Goal: Information Seeking & Learning: Learn about a topic

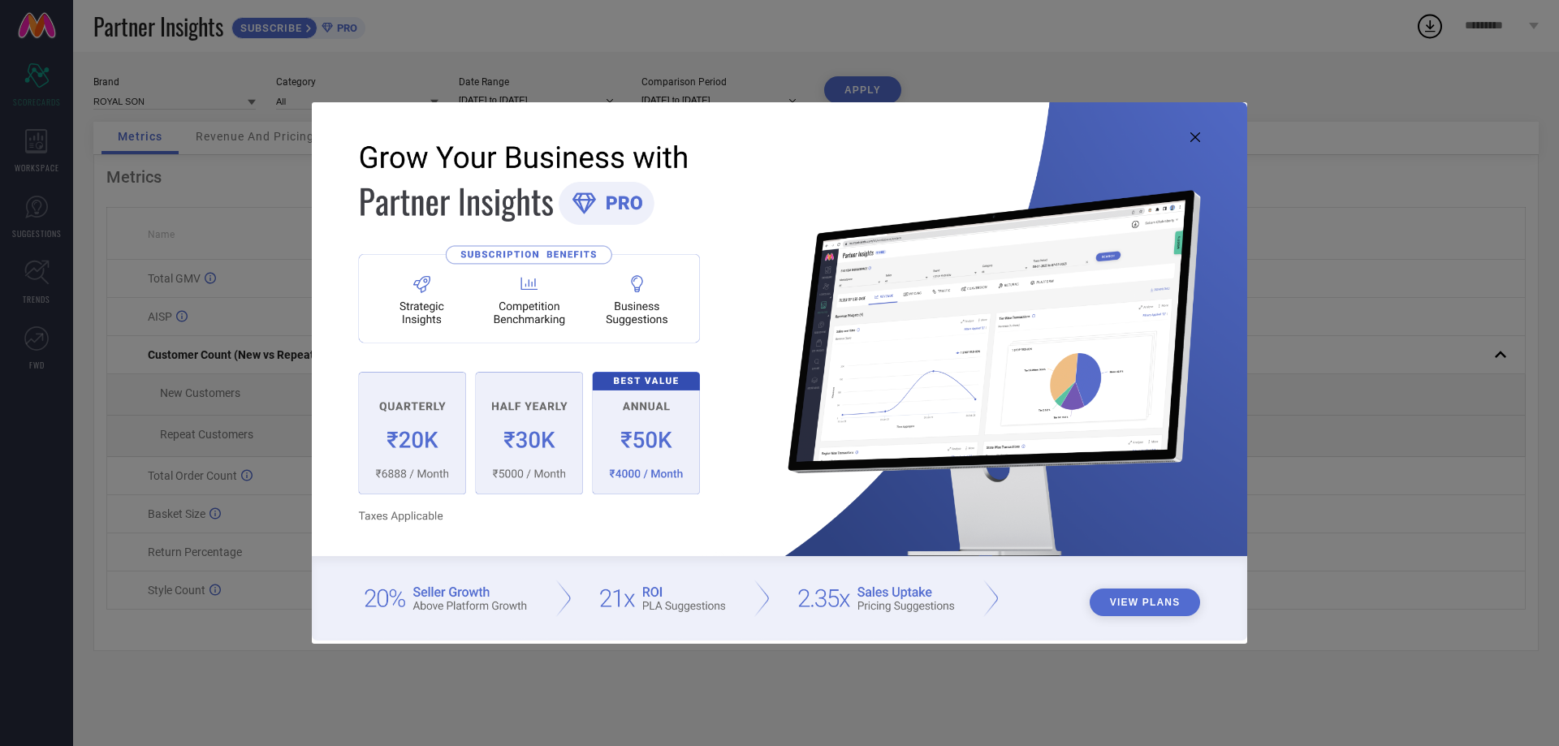
click at [1191, 135] on icon at bounding box center [1195, 137] width 10 height 10
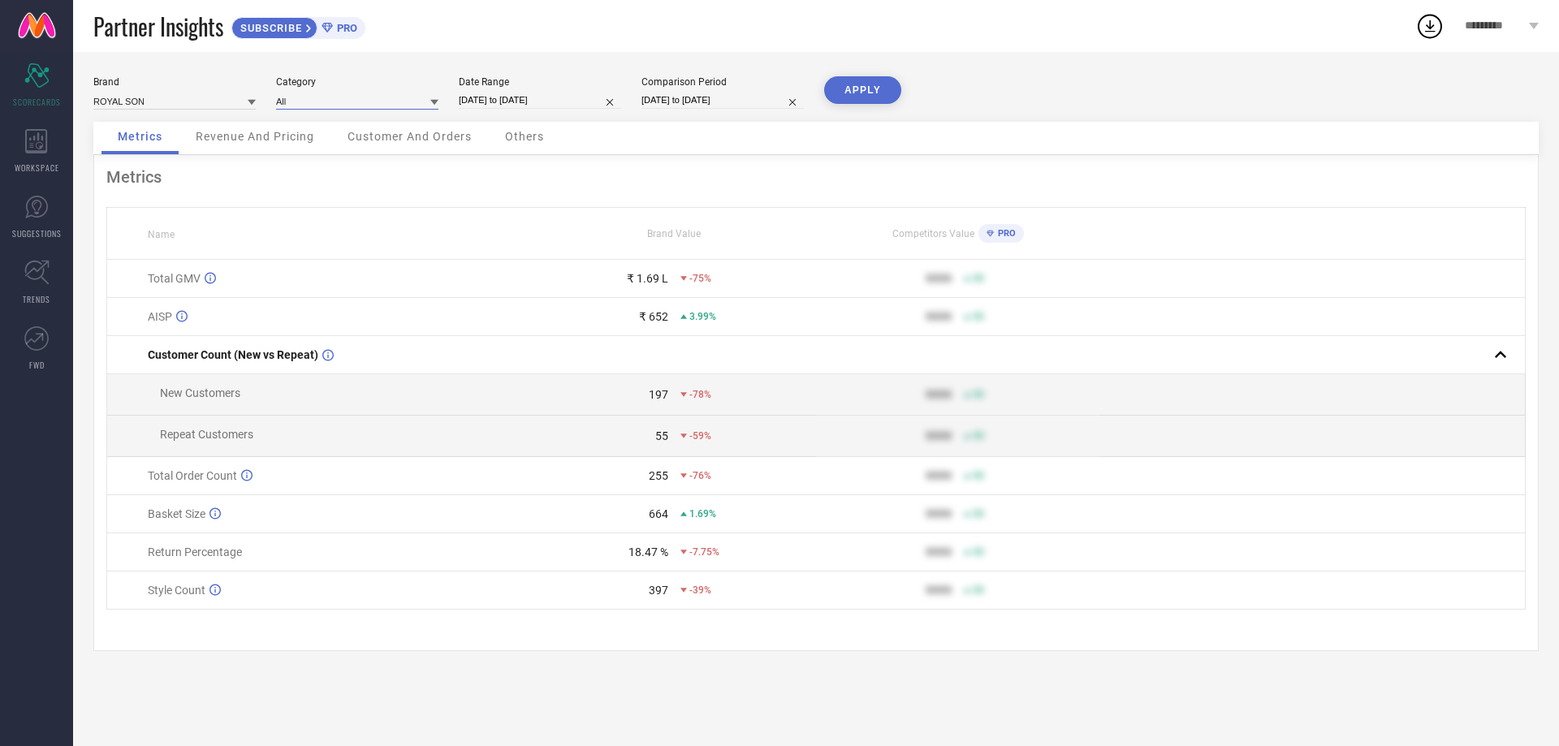
click at [361, 98] on input at bounding box center [357, 101] width 162 height 17
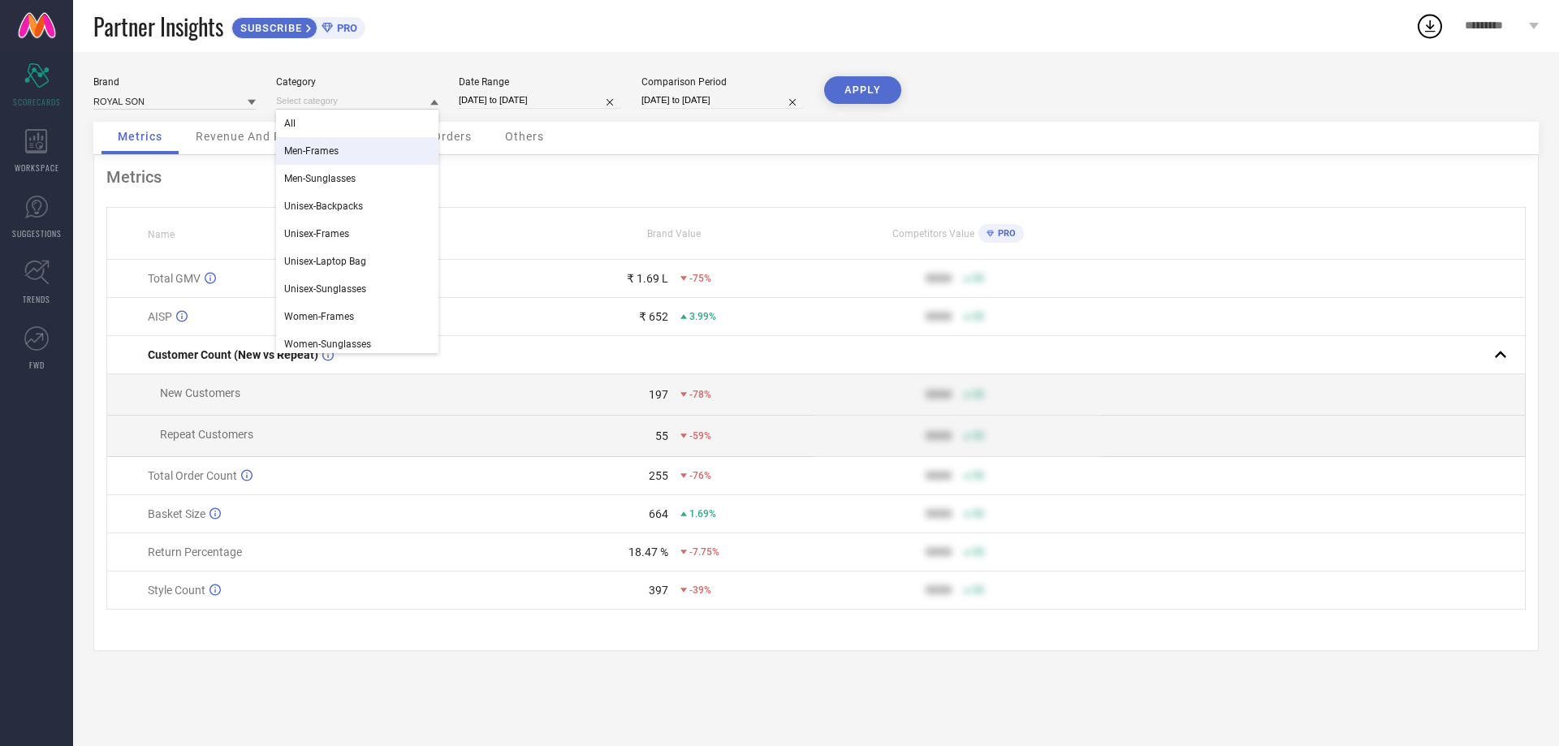
click at [352, 153] on div "Men-Frames" at bounding box center [357, 151] width 162 height 28
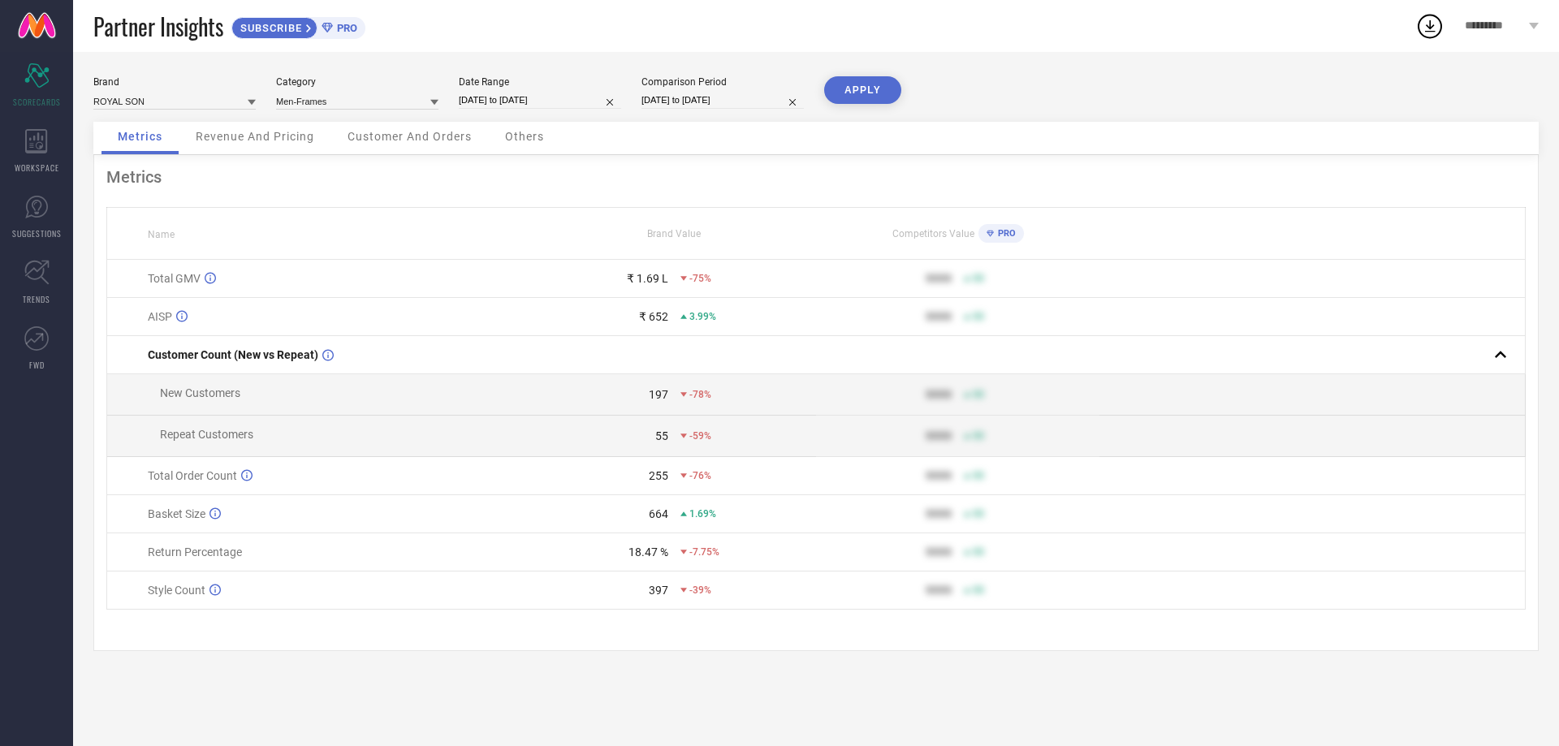
click at [534, 99] on input "[DATE] to [DATE]" at bounding box center [540, 100] width 162 height 17
select select "6"
select select "2025"
select select "7"
select select "2025"
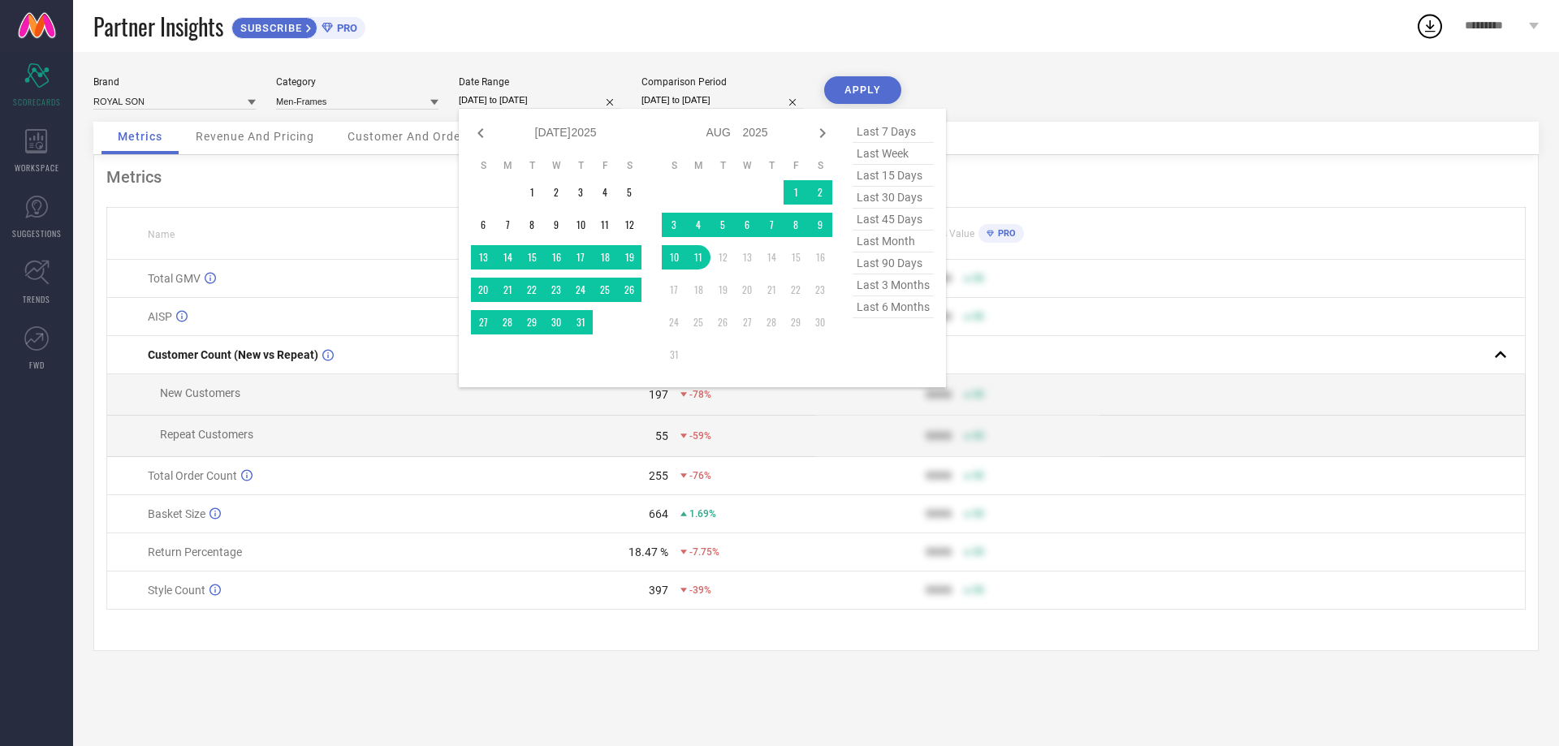
click at [873, 133] on span "last 7 days" at bounding box center [893, 132] width 81 height 22
type input "[DATE] to [DATE]"
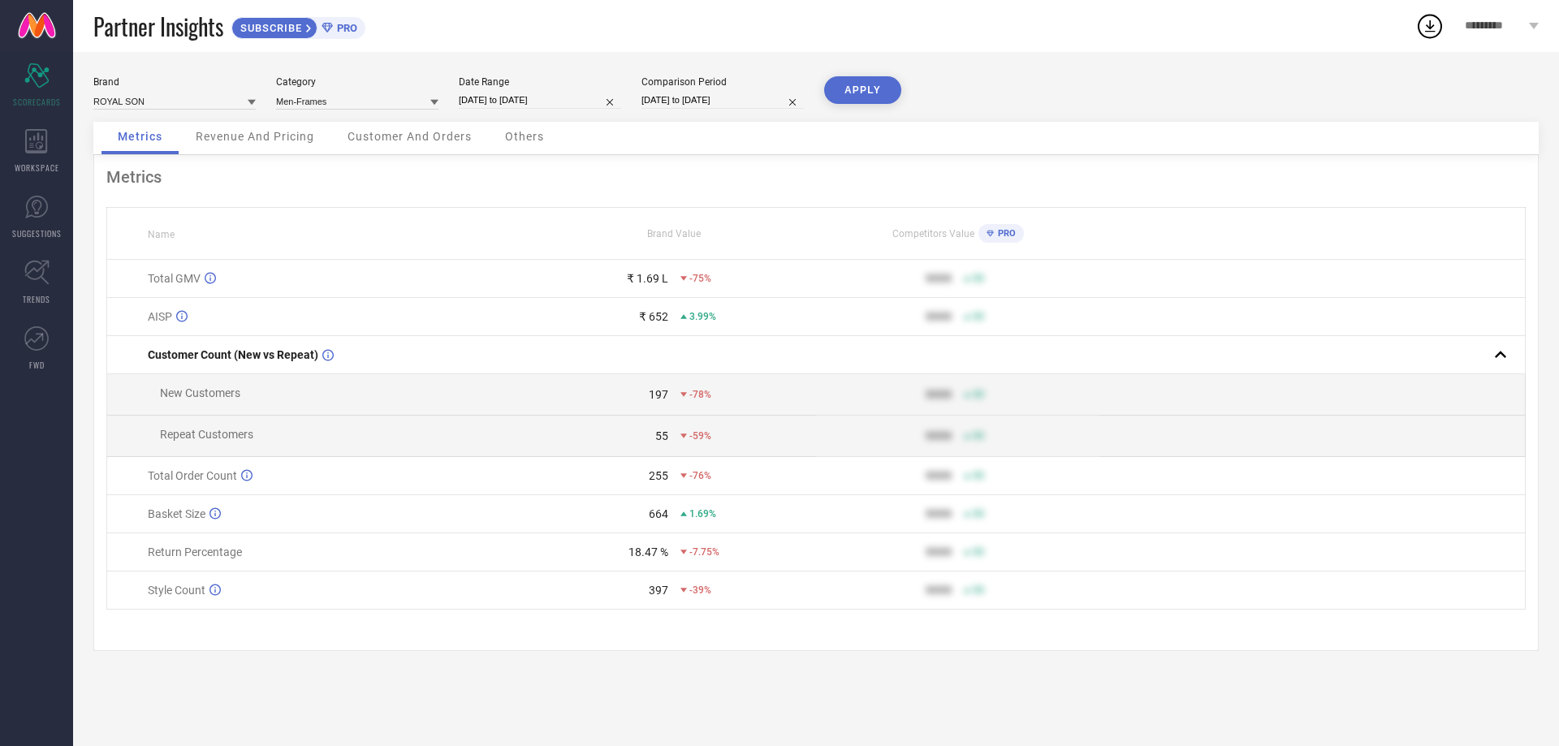
click at [858, 81] on button "APPLY" at bounding box center [862, 90] width 77 height 28
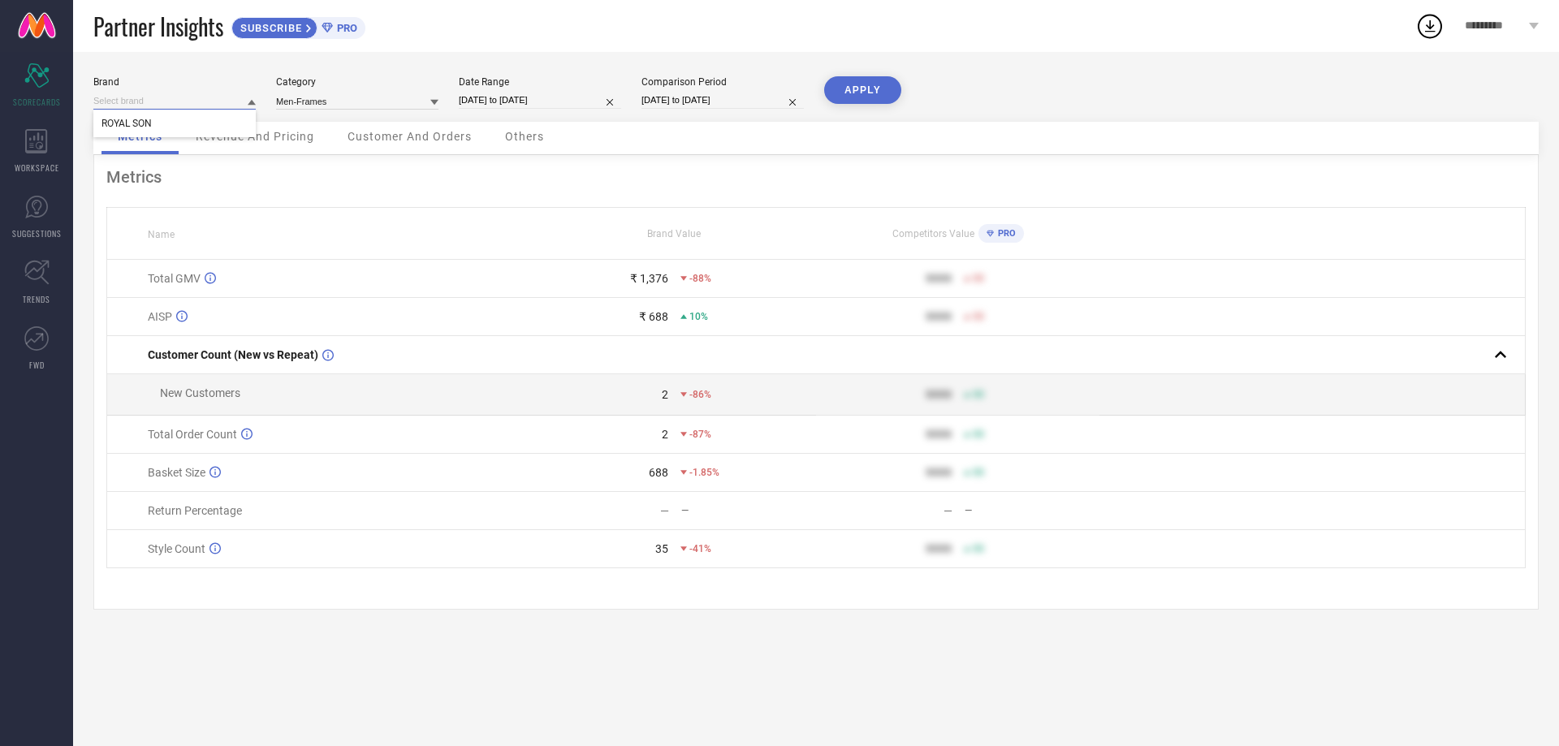
click at [167, 102] on input at bounding box center [174, 101] width 162 height 17
click at [346, 100] on input at bounding box center [357, 101] width 162 height 17
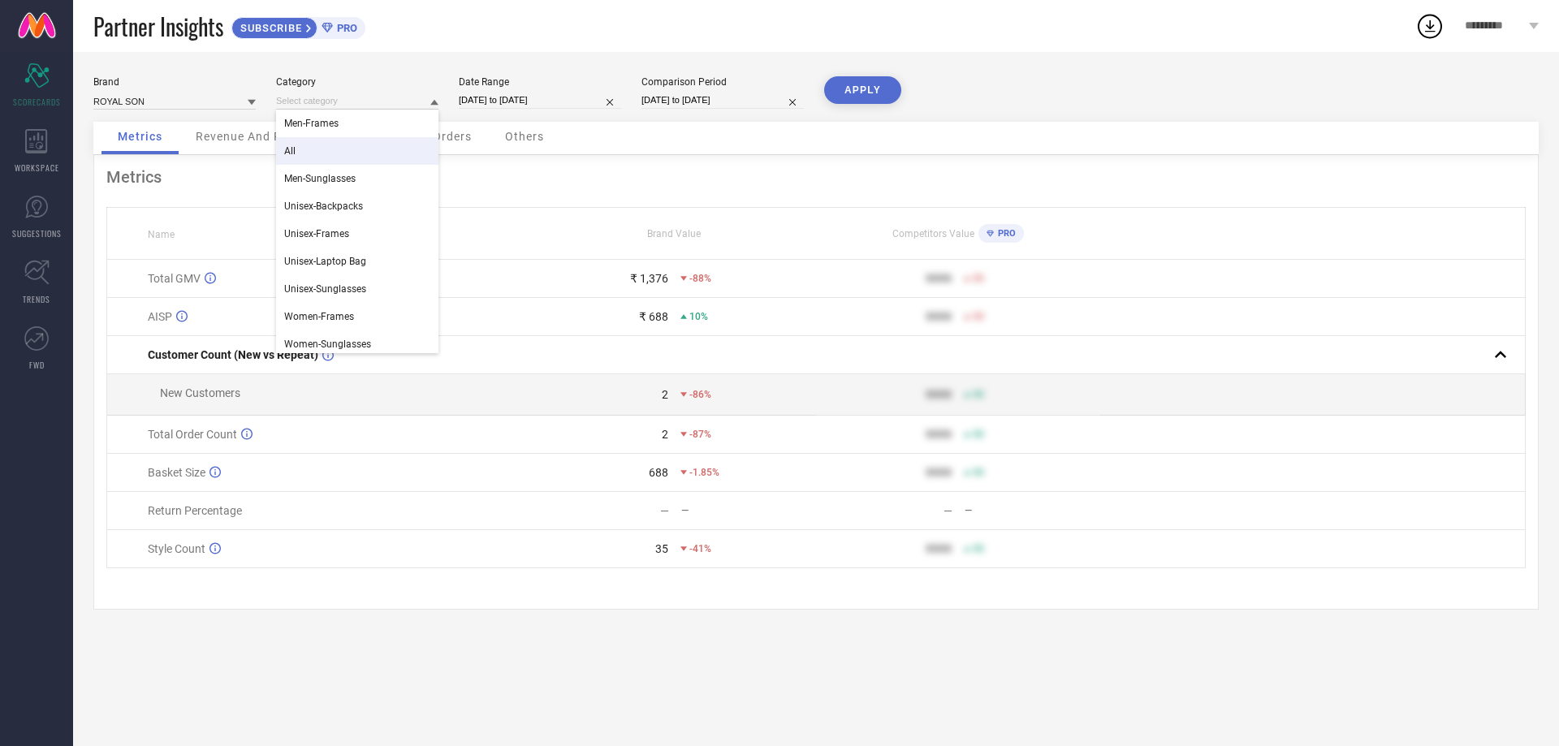
click at [361, 156] on div "All" at bounding box center [357, 151] width 162 height 28
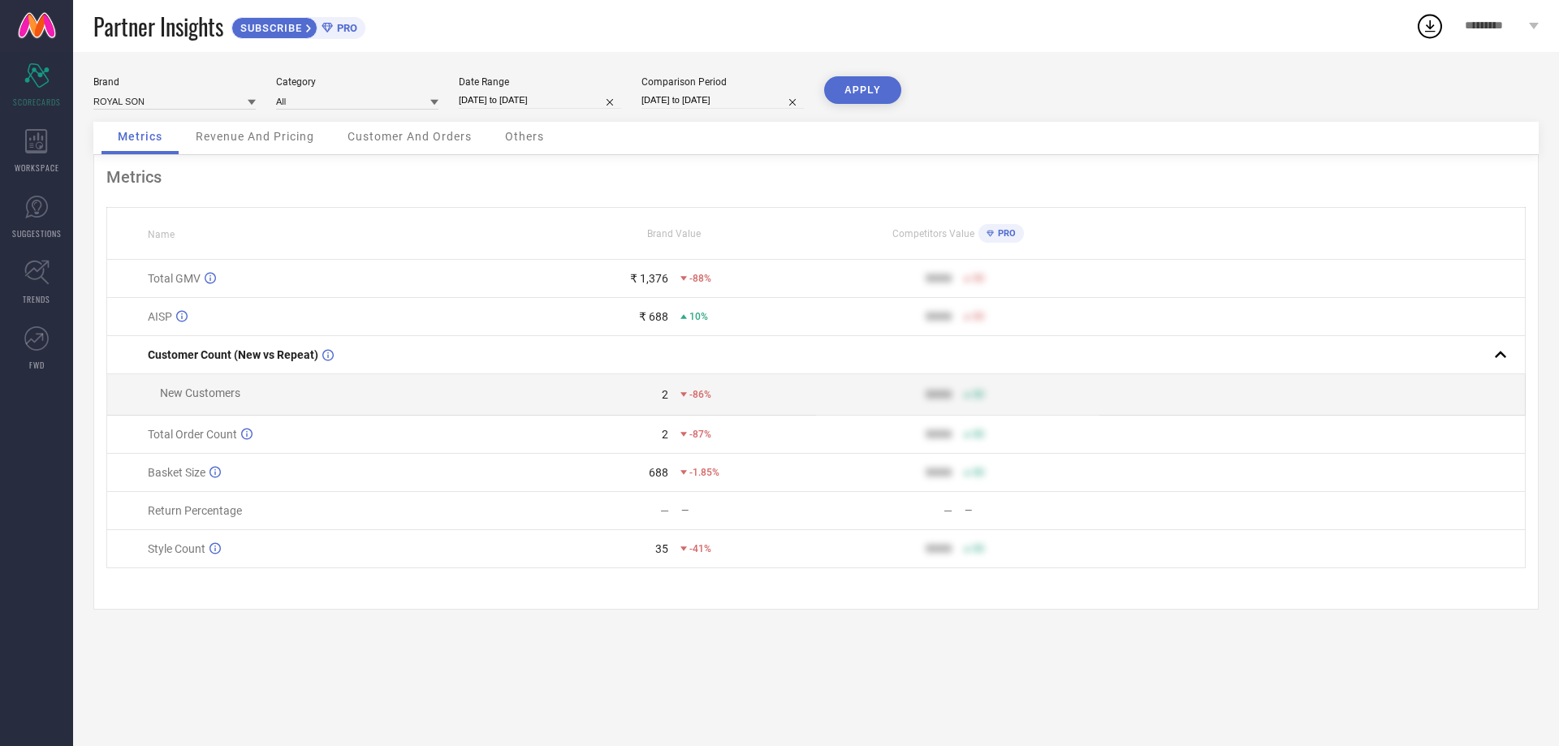
click at [541, 102] on input "[DATE] to [DATE]" at bounding box center [540, 100] width 162 height 17
select select "7"
select select "2025"
select select "8"
select select "2025"
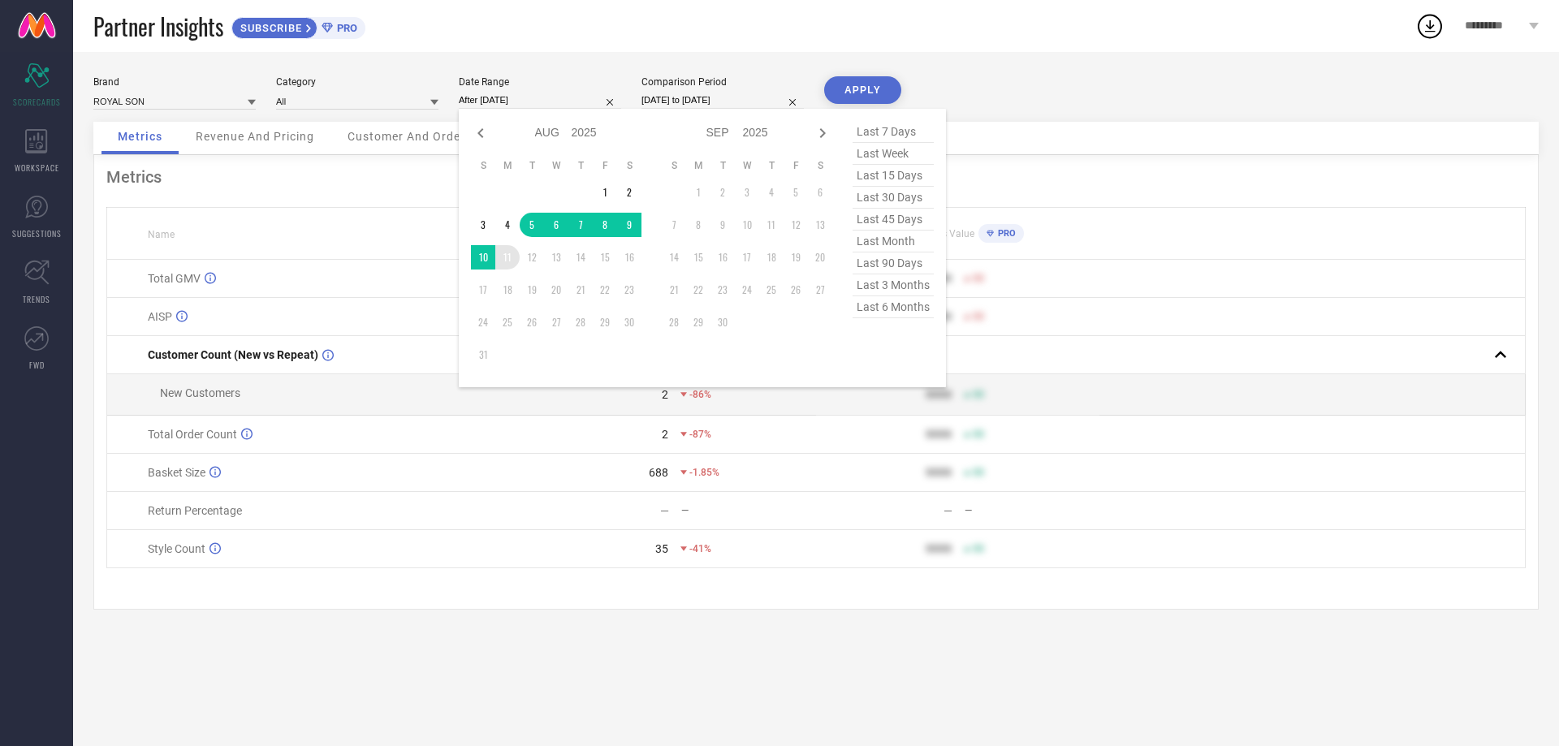
click at [508, 262] on td "11" at bounding box center [507, 257] width 24 height 24
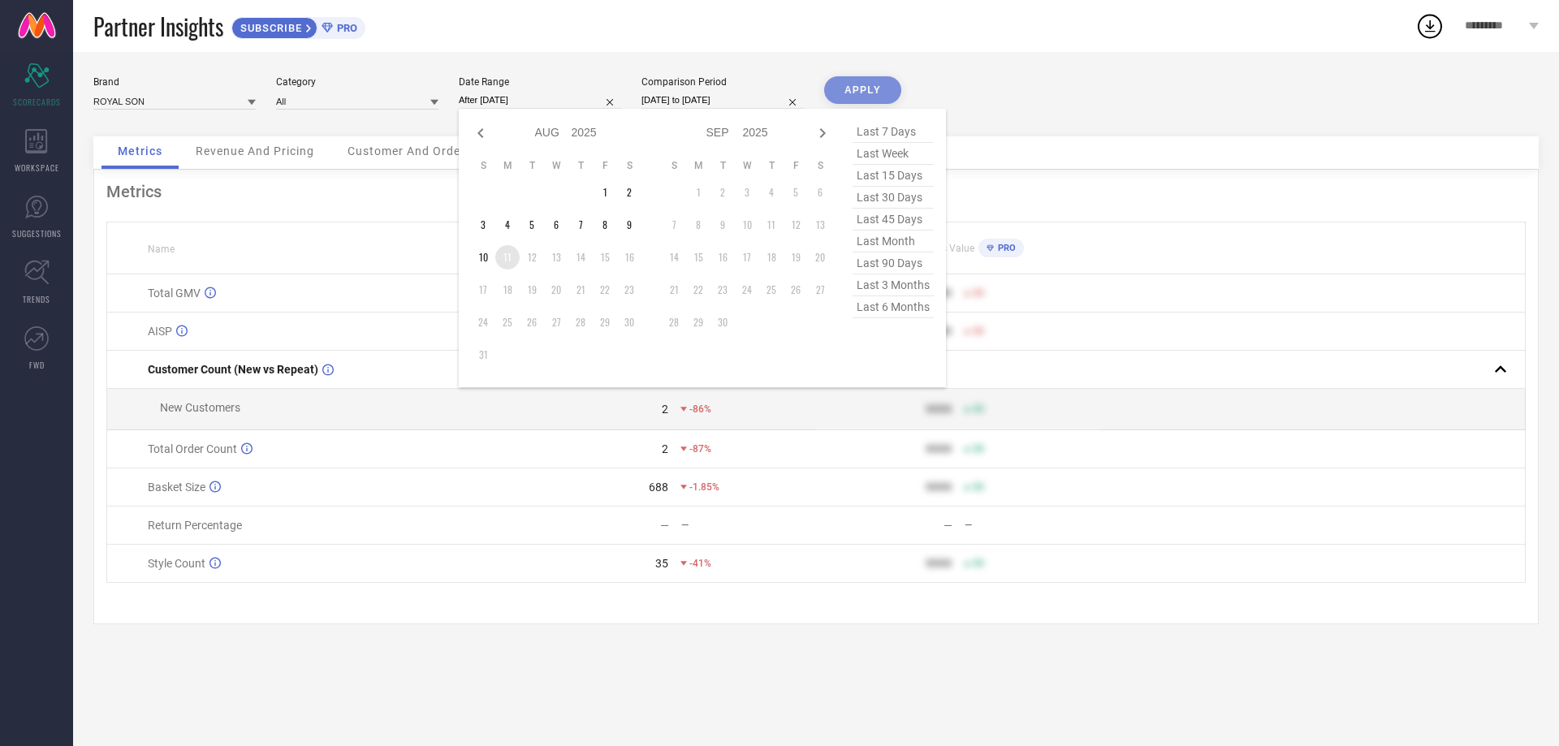
type input "[DATE] to [DATE]"
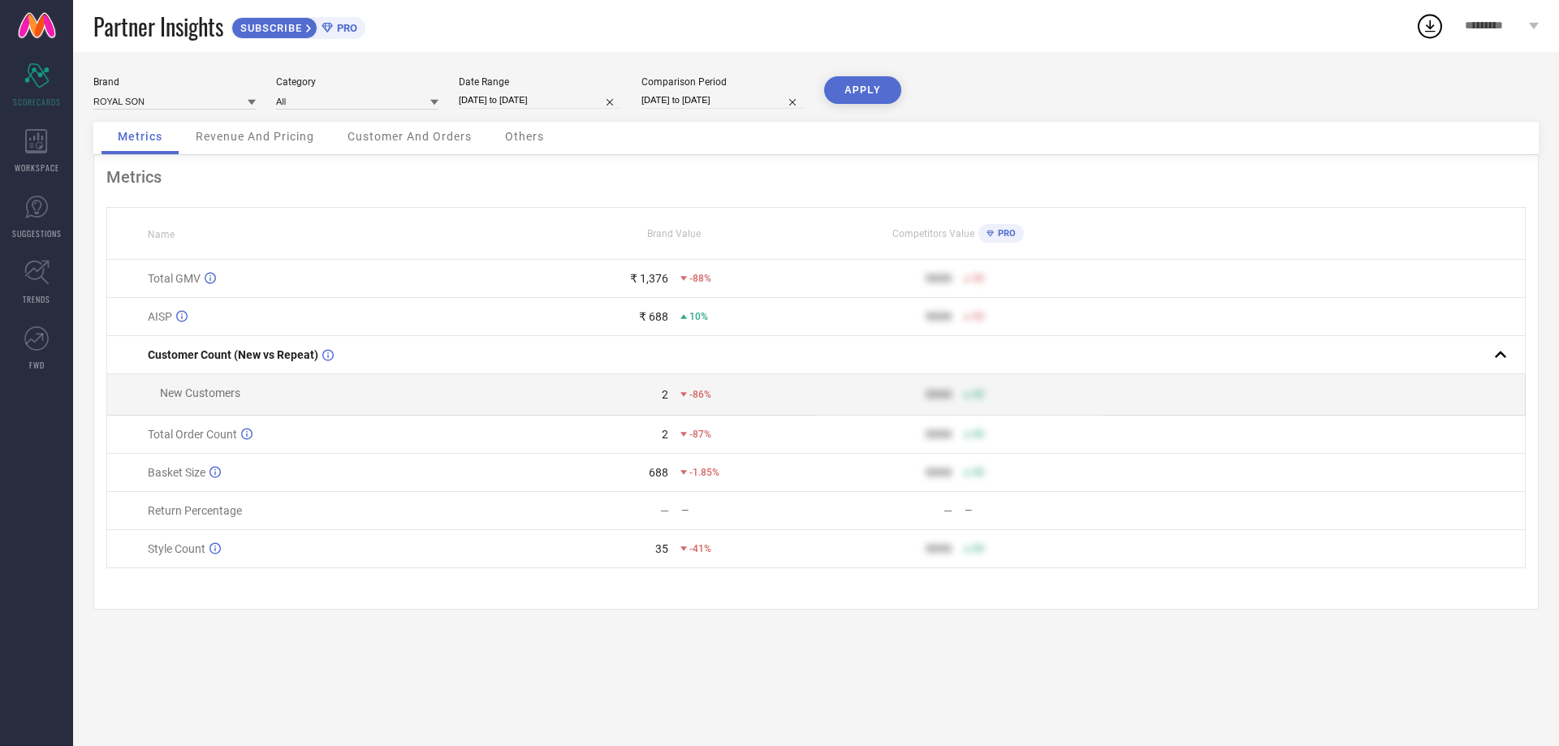
click at [851, 91] on button "APPLY" at bounding box center [862, 90] width 77 height 28
click at [38, 151] on icon at bounding box center [36, 141] width 22 height 24
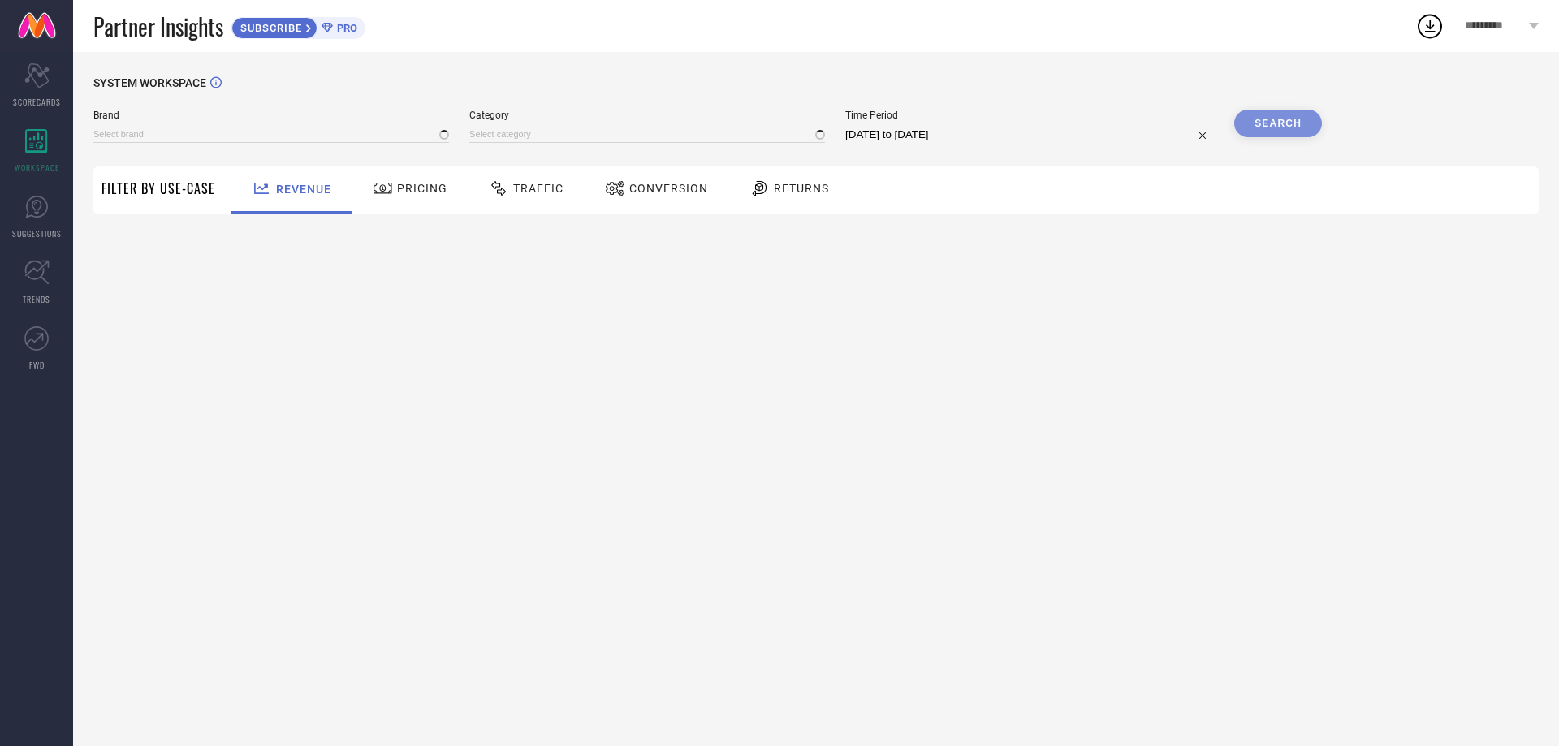
type input "ROYAL SON"
type input "All"
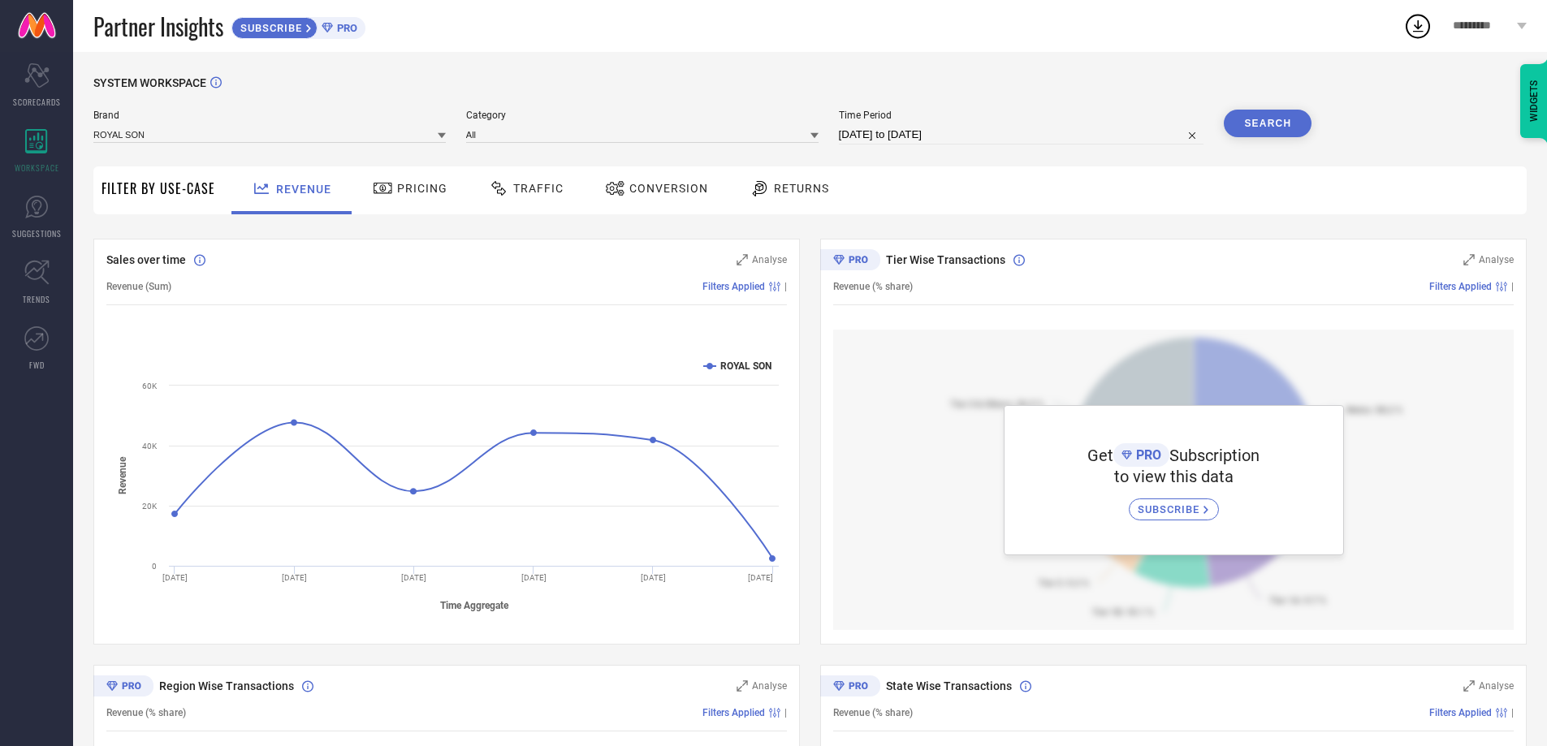
click at [529, 191] on span "Traffic" at bounding box center [538, 188] width 50 height 13
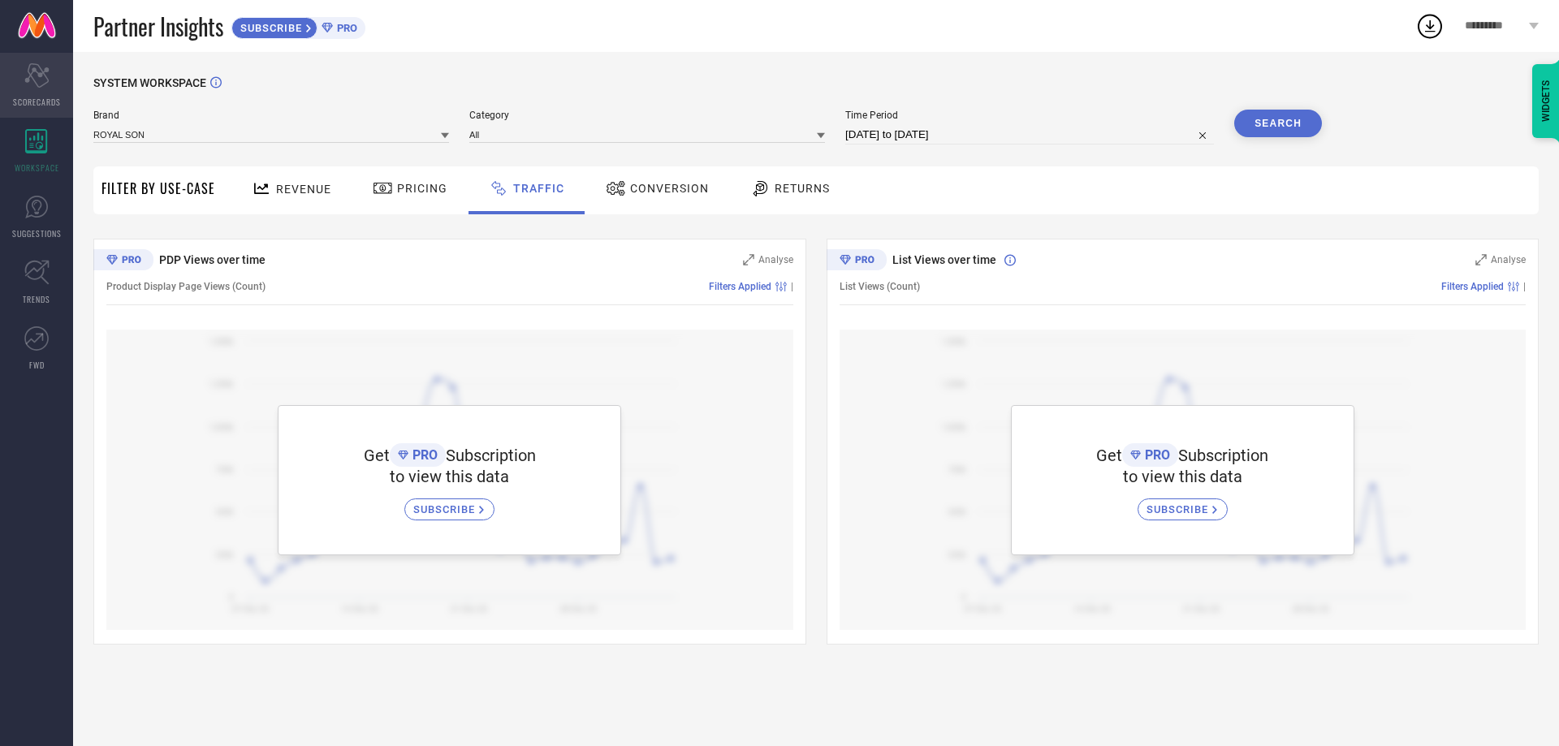
click at [58, 82] on div "Scorecard SCORECARDS" at bounding box center [36, 85] width 73 height 65
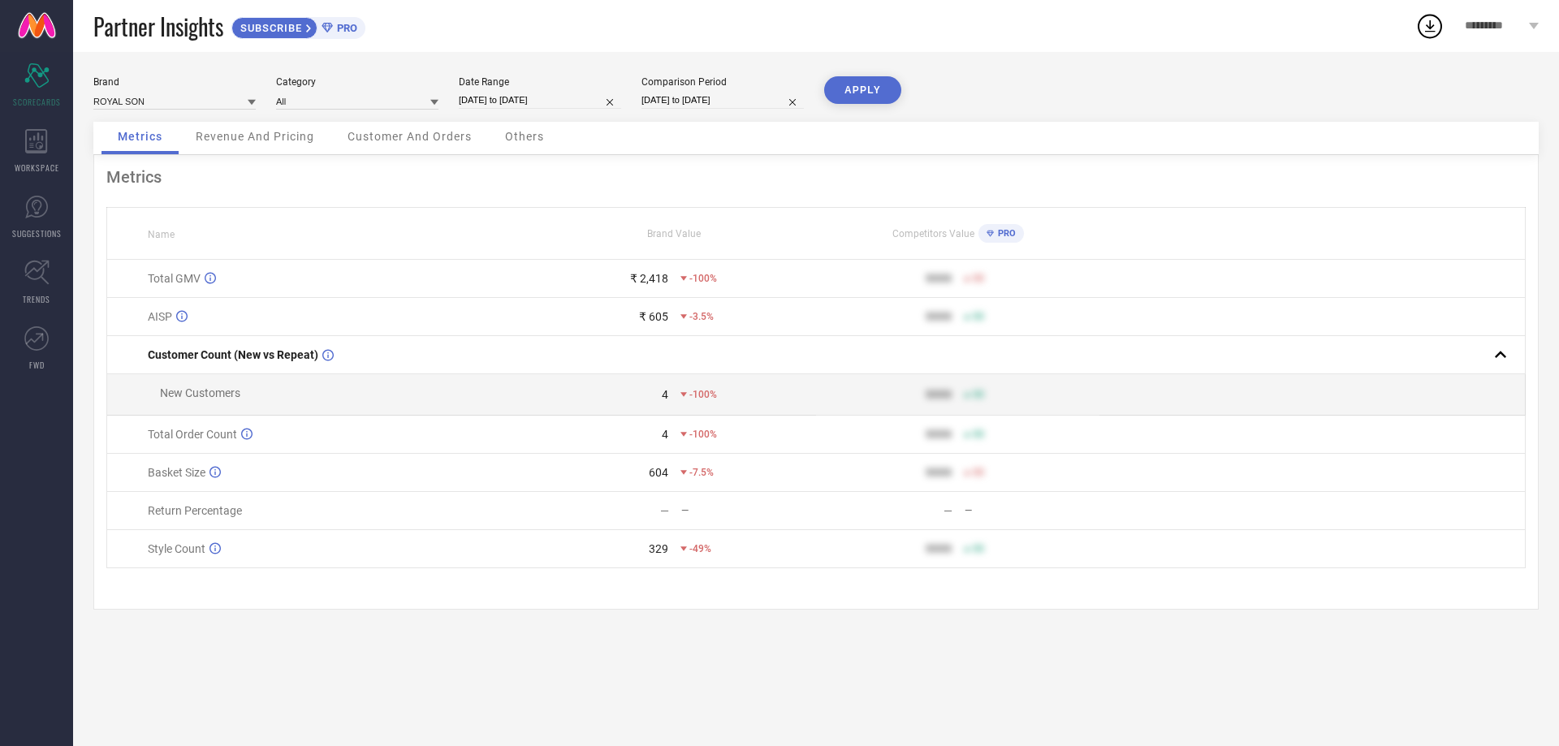
click at [281, 146] on div "Revenue And Pricing" at bounding box center [254, 138] width 151 height 32
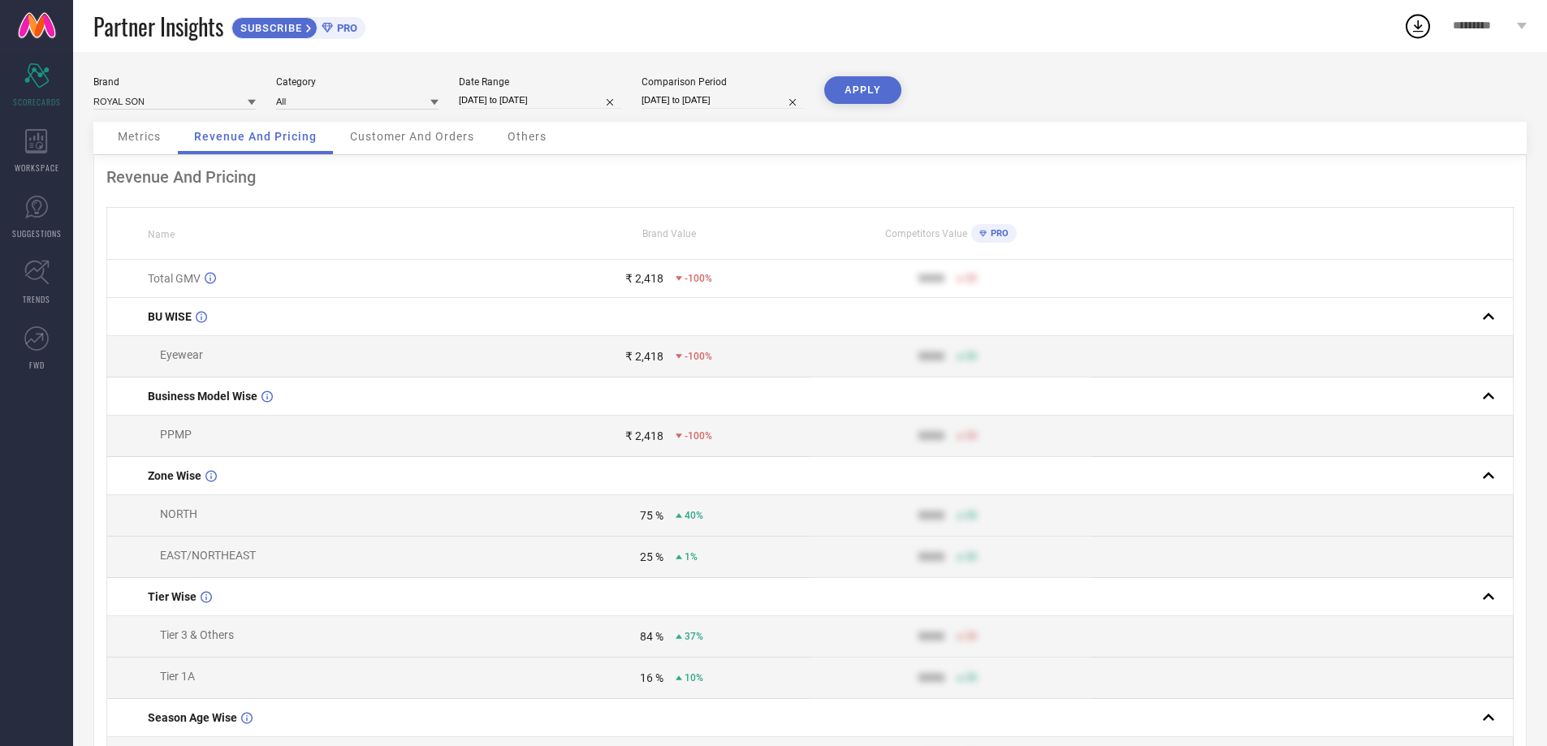
click at [652, 443] on div "₹ 2,418" at bounding box center [644, 436] width 38 height 13
click at [1415, 31] on icon at bounding box center [1418, 26] width 11 height 12
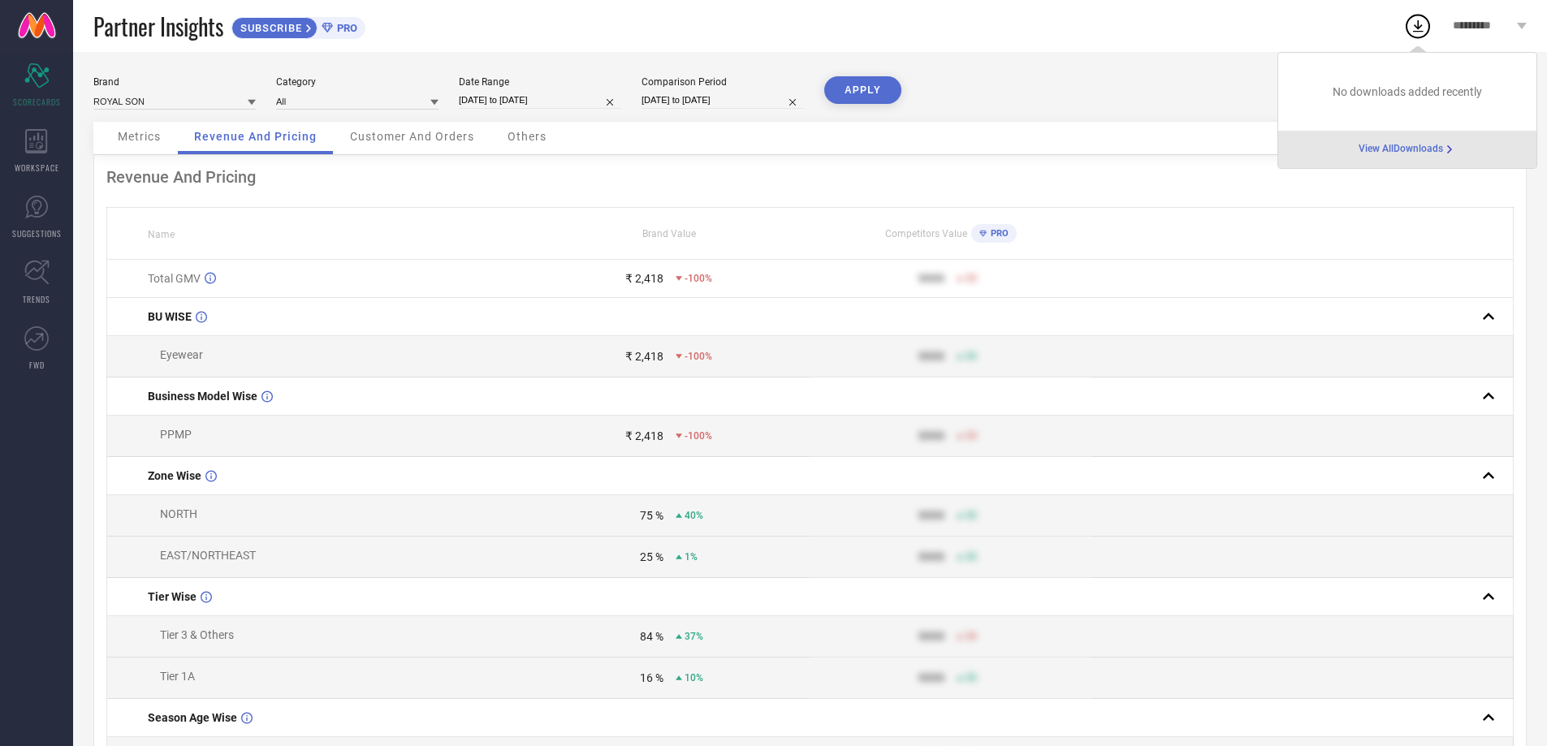
click at [1389, 148] on span "View All Downloads" at bounding box center [1401, 149] width 84 height 13
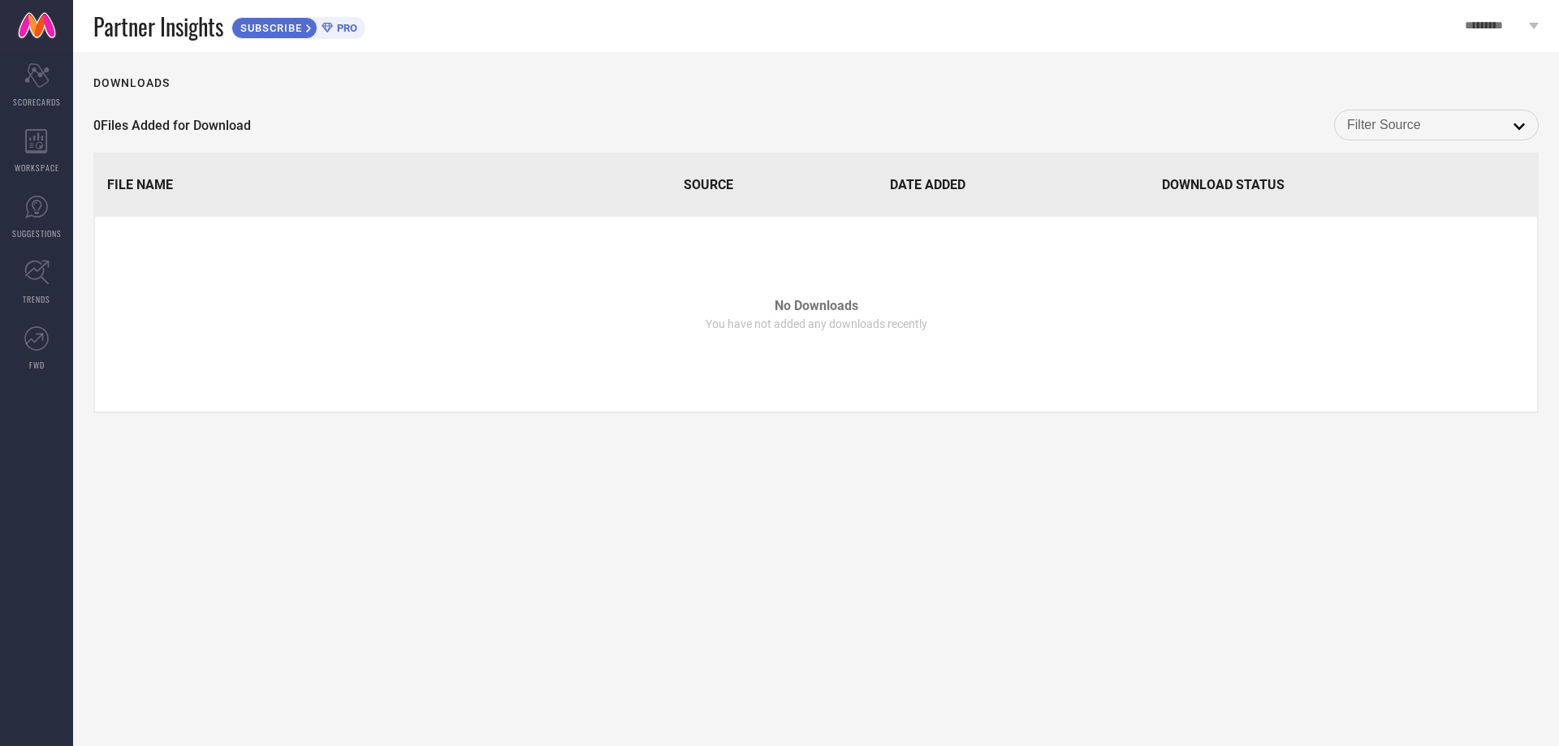
click at [913, 177] on th "Date Added" at bounding box center [1013, 184] width 270 height 61
click at [1204, 158] on th "Download Status" at bounding box center [1343, 184] width 387 height 61
drag, startPoint x: 1206, startPoint y: 181, endPoint x: 1229, endPoint y: 193, distance: 25.8
click at [1208, 187] on span "Download Status" at bounding box center [1223, 184] width 123 height 15
drag, startPoint x: 1244, startPoint y: 184, endPoint x: 1041, endPoint y: 188, distance: 203.1
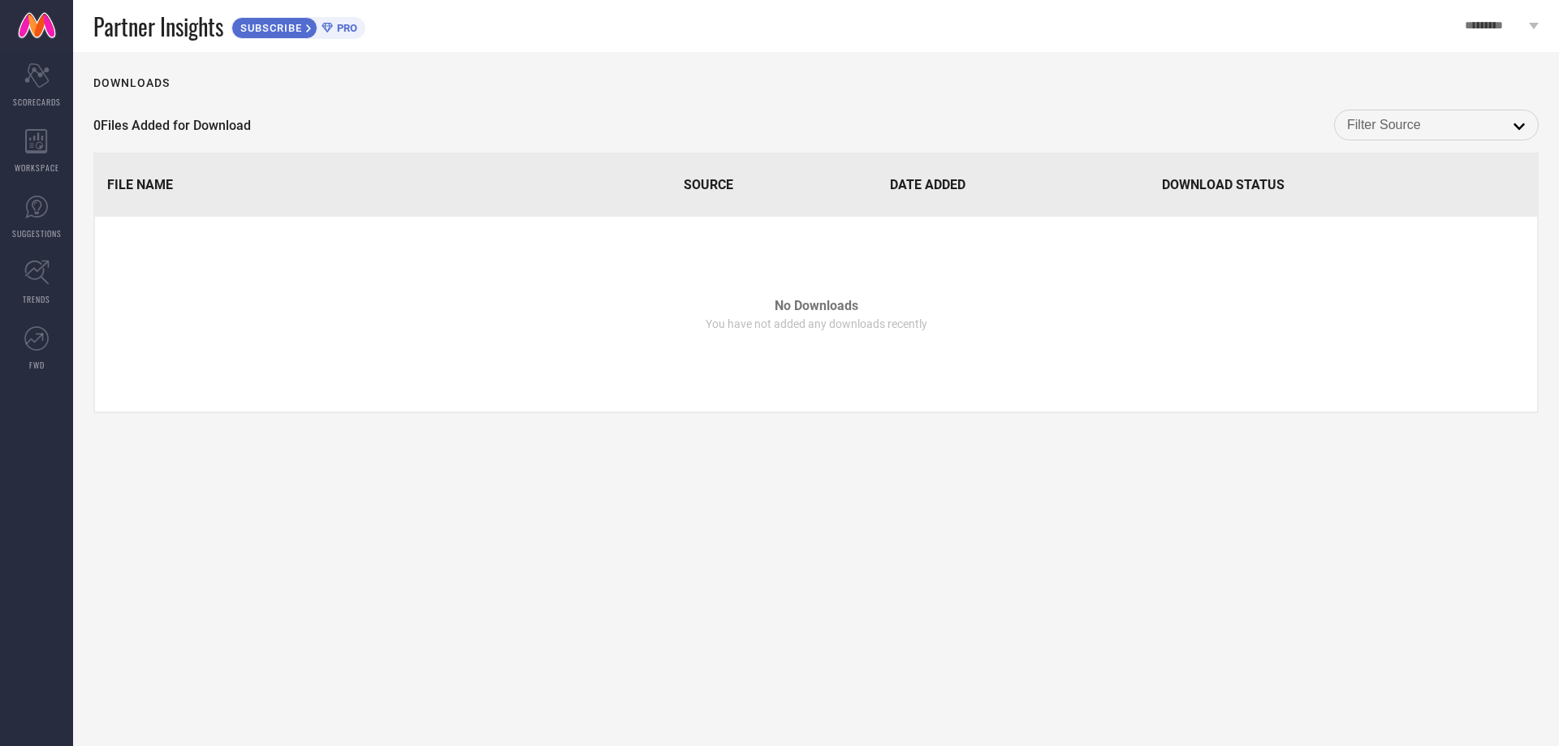
click at [1237, 185] on span "Download Status" at bounding box center [1223, 184] width 123 height 15
click at [719, 208] on th "Source" at bounding box center [774, 184] width 205 height 61
click at [665, 214] on th "File Name" at bounding box center [382, 184] width 575 height 61
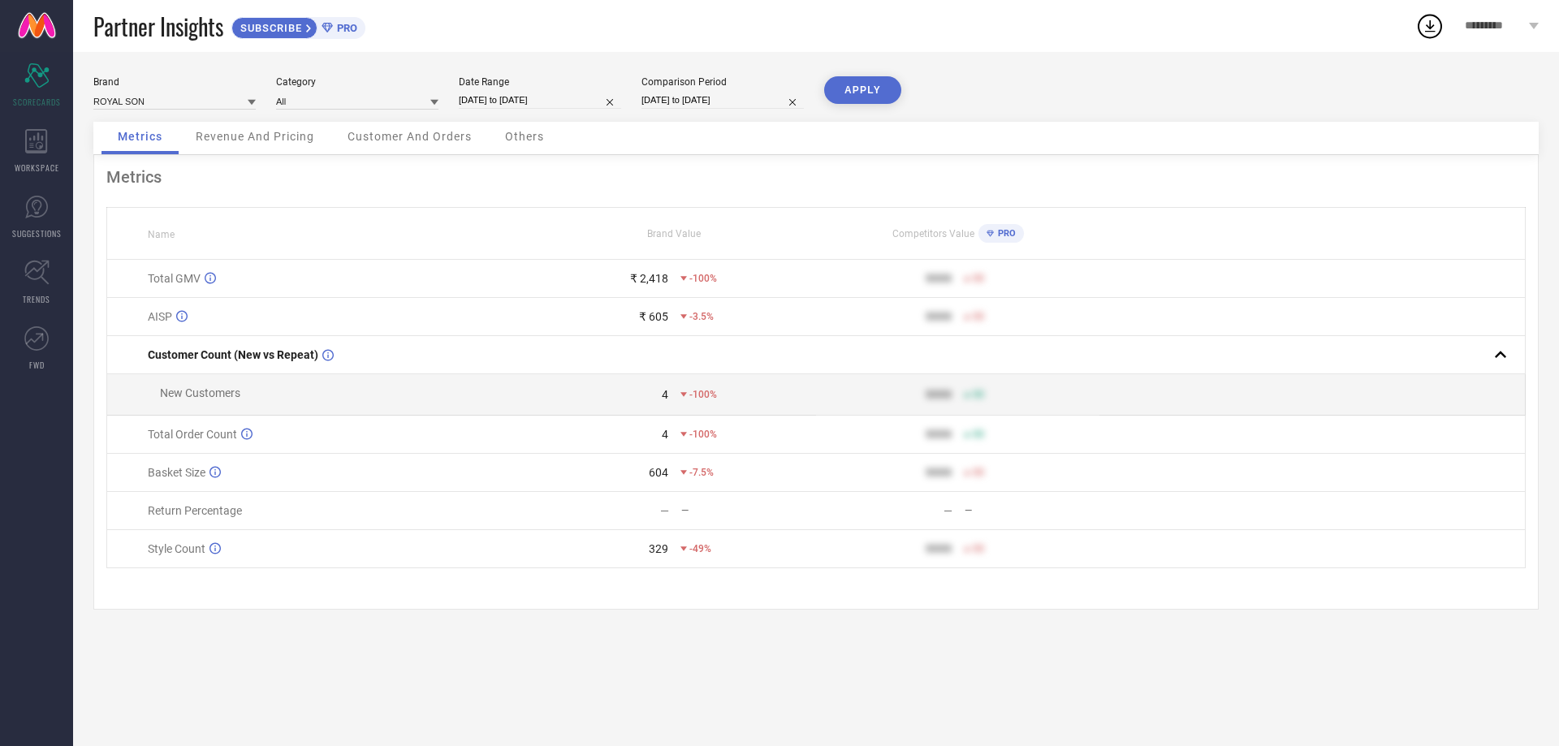
click at [91, 28] on div "Partner Insights SUBSCRIBE PRO" at bounding box center [744, 26] width 1342 height 52
click at [1035, 16] on div "Partner Insights SUBSCRIBE PRO" at bounding box center [754, 26] width 1322 height 52
